Goal: Find specific page/section: Find specific page/section

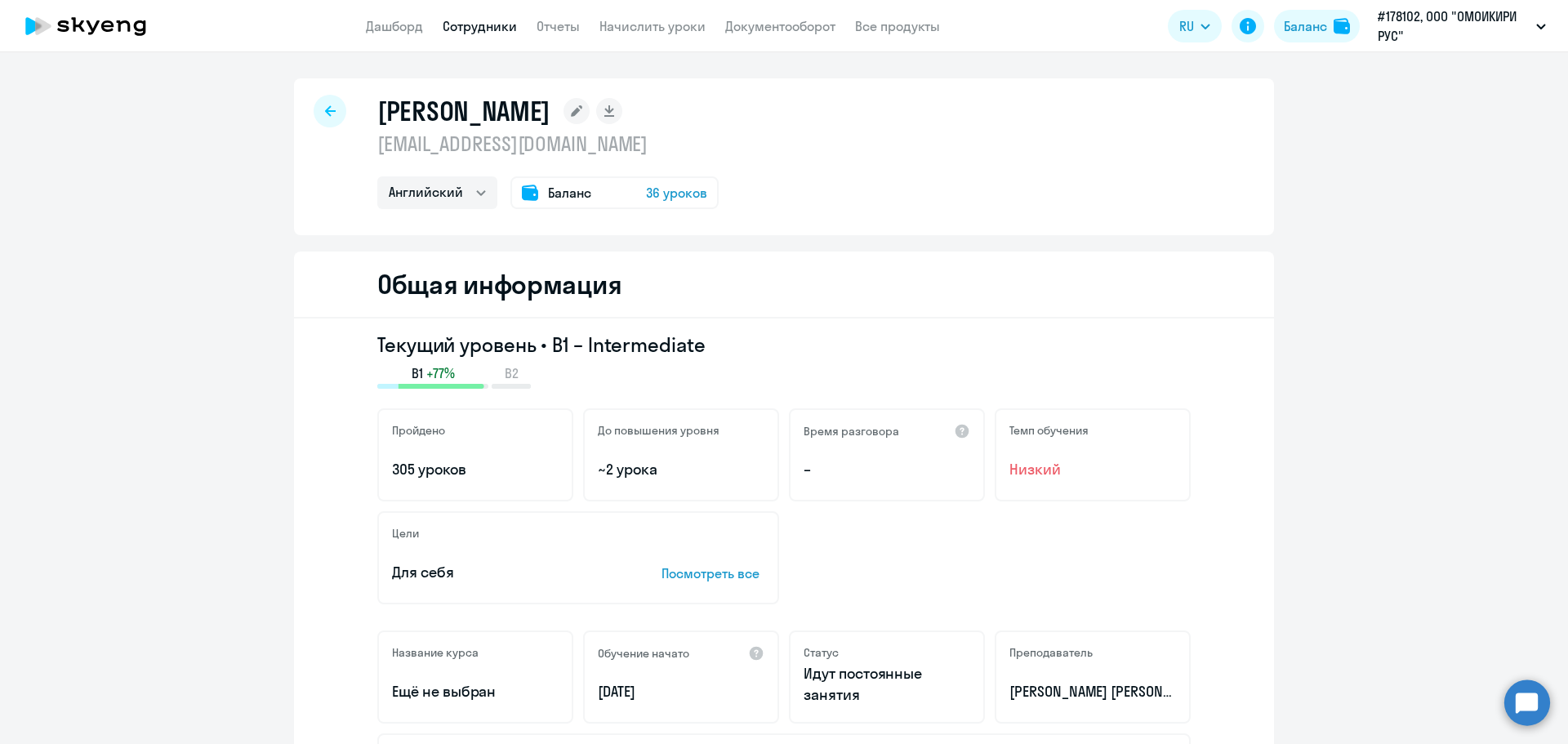
select select "english"
click at [327, 112] on icon at bounding box center [330, 111] width 11 height 12
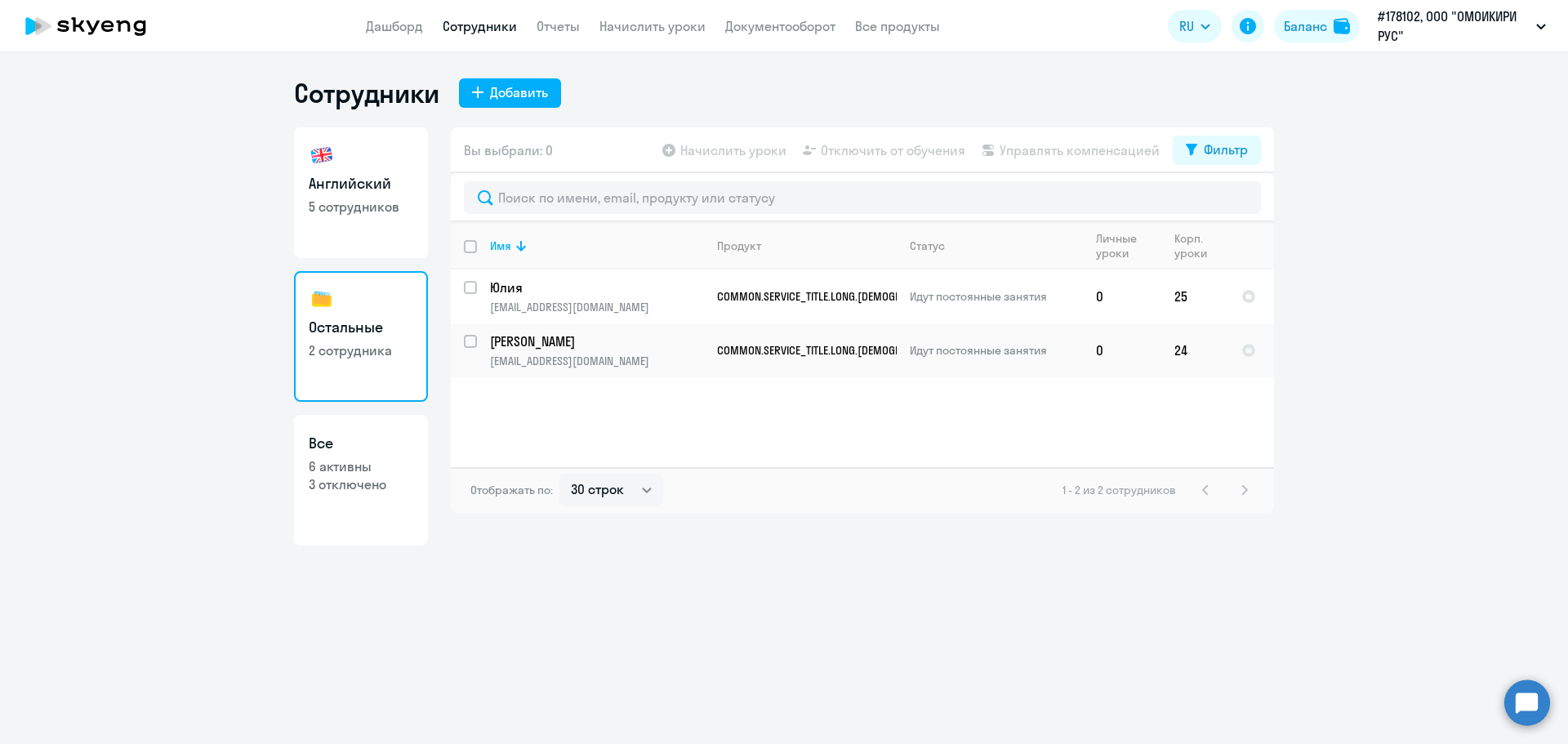
select select "30"
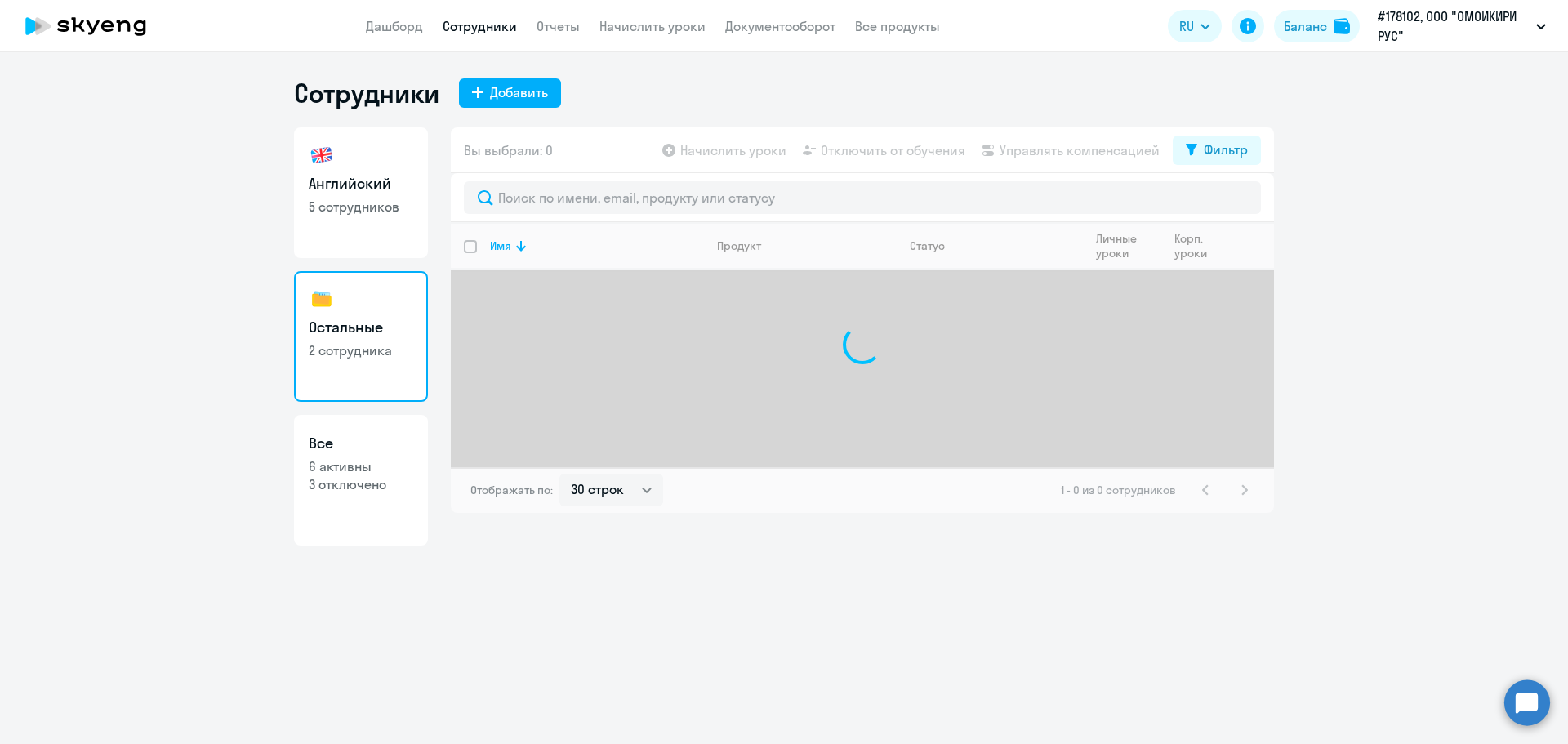
select select "30"
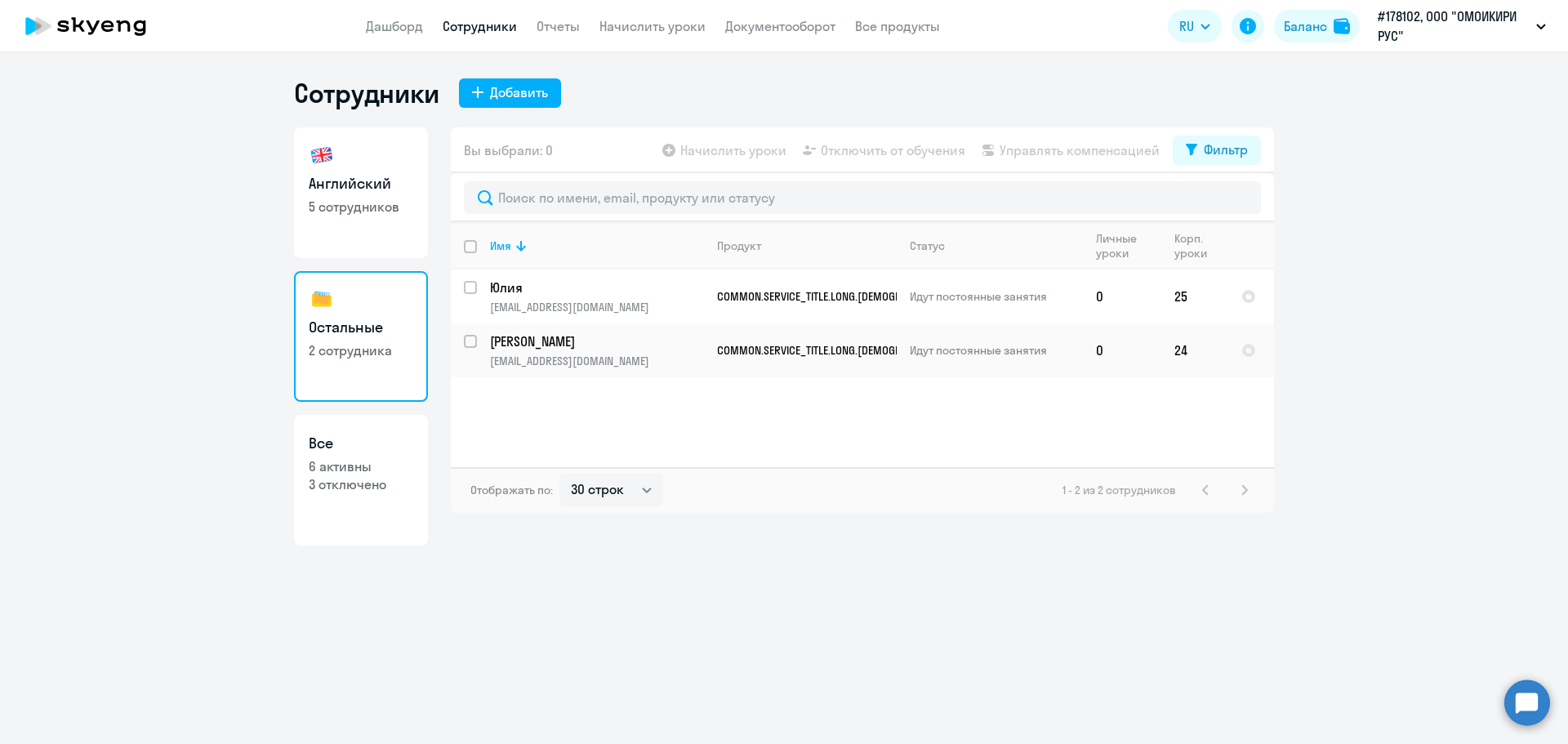
click at [354, 185] on h3 "Английский" at bounding box center [360, 184] width 105 height 21
select select "30"
